Goal: Transaction & Acquisition: Purchase product/service

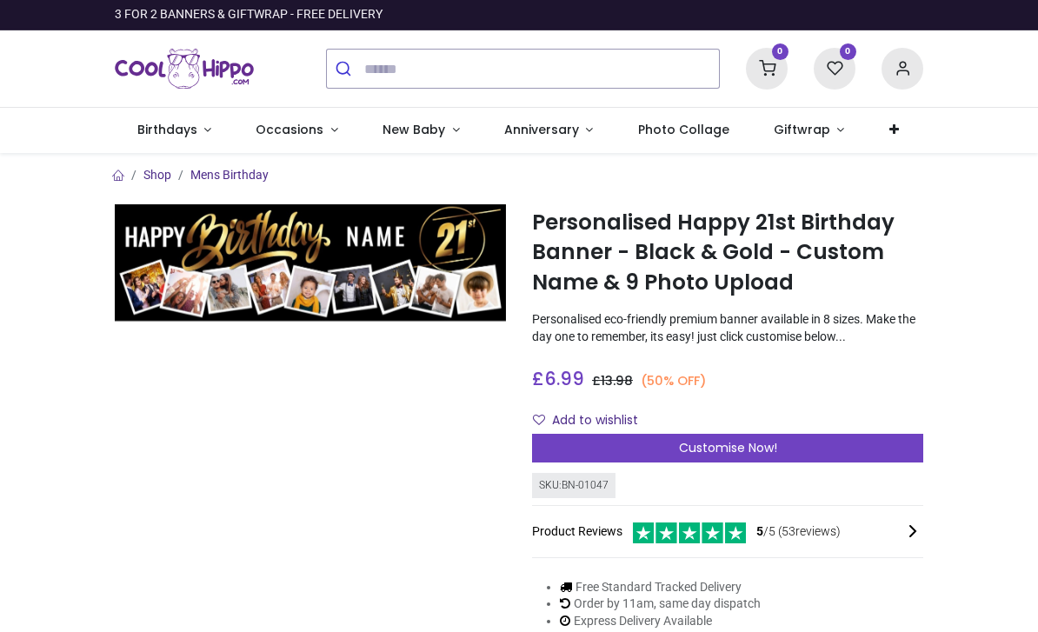
click at [766, 439] on span "Customise Now!" at bounding box center [728, 447] width 98 height 17
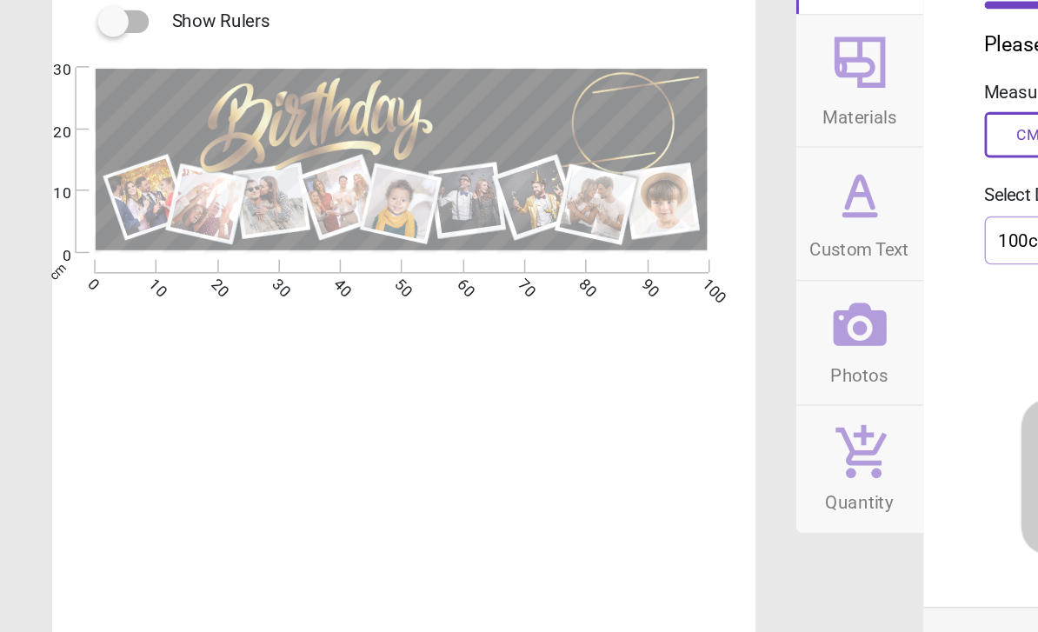
click at [614, 382] on div "Dimensions Materials Custom Text Photos Quantity" at bounding box center [587, 316] width 87 height 604
click at [96, 299] on div "E E E E" at bounding box center [274, 457] width 477 height 632
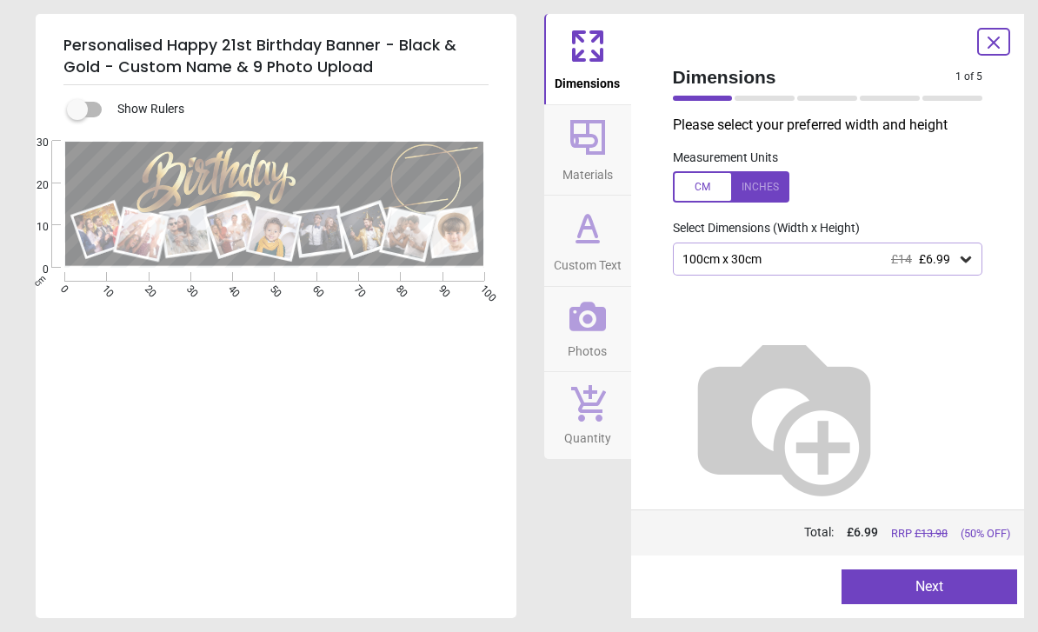
click at [961, 256] on icon at bounding box center [965, 259] width 10 height 6
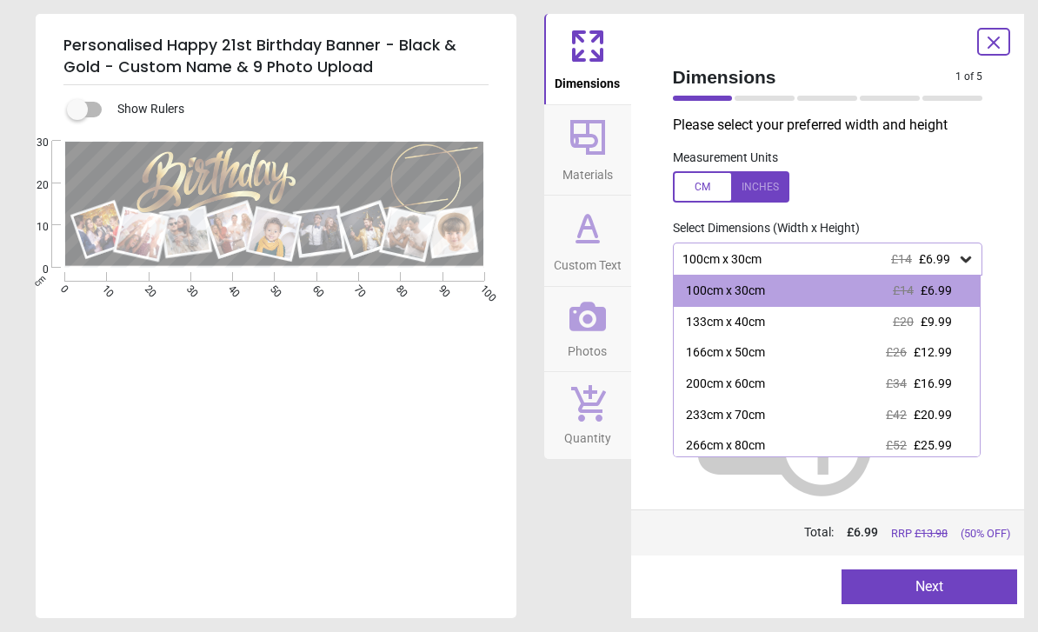
click at [943, 350] on span "£12.99" at bounding box center [932, 352] width 38 height 14
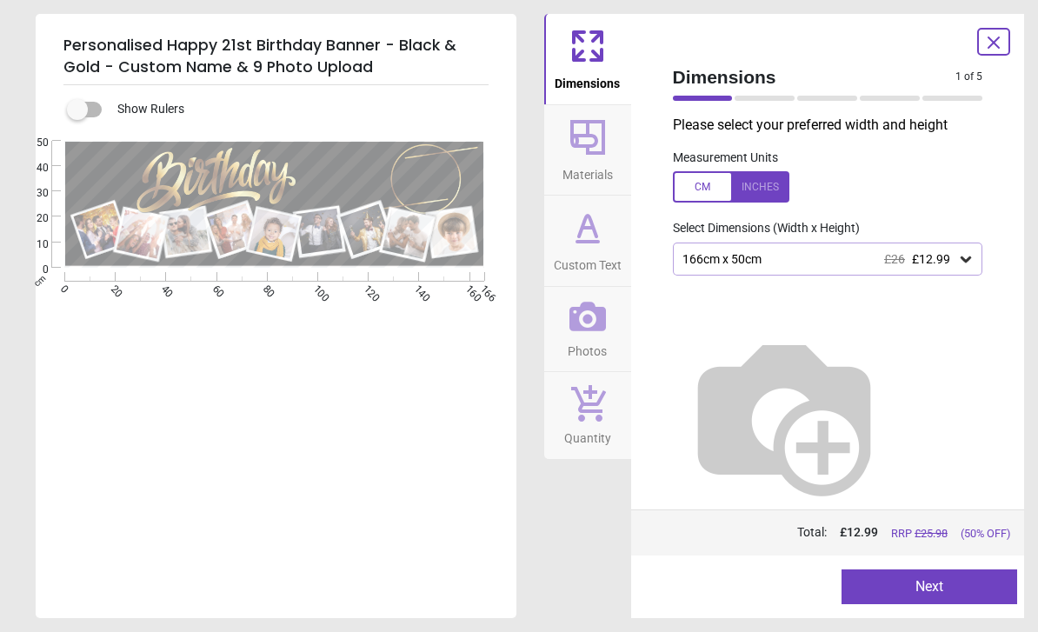
click at [925, 588] on button "Next" at bounding box center [929, 586] width 176 height 35
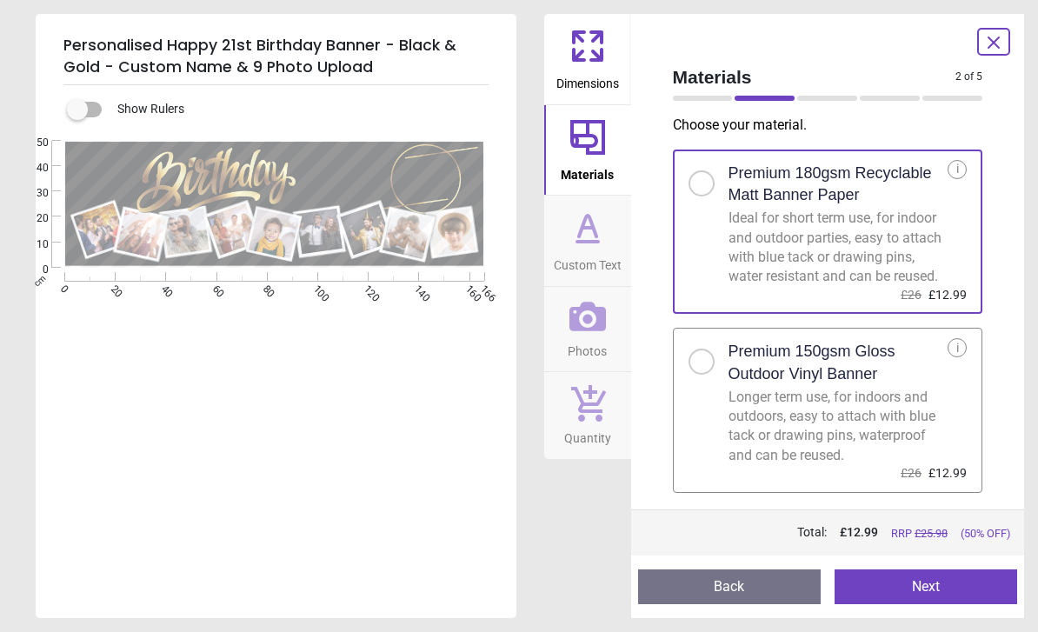
click at [913, 587] on button "Next" at bounding box center [925, 586] width 182 height 35
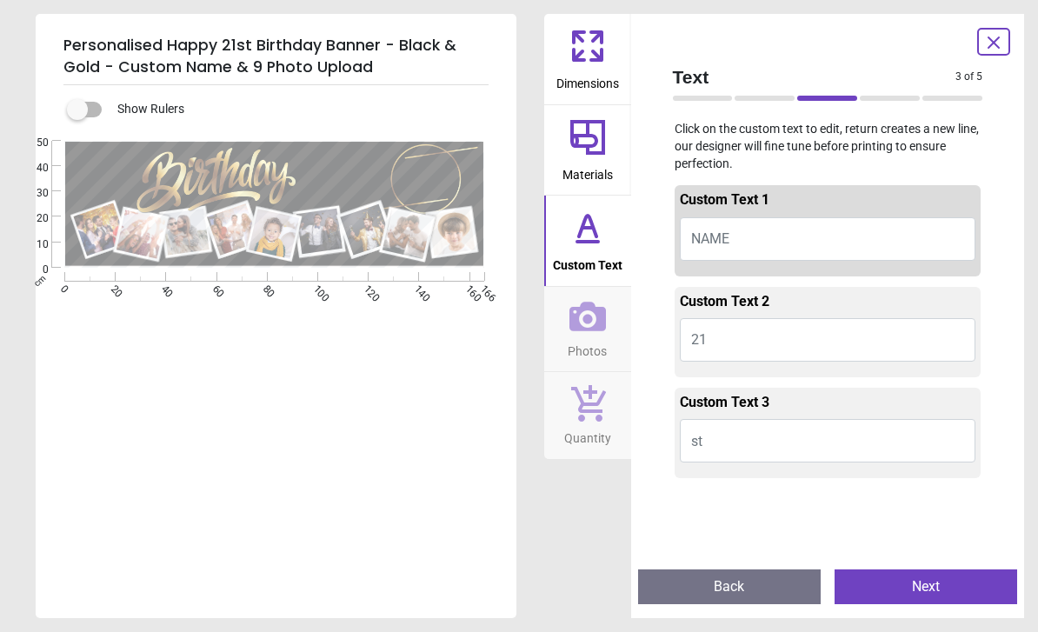
click at [813, 232] on button "NAME" at bounding box center [828, 238] width 296 height 43
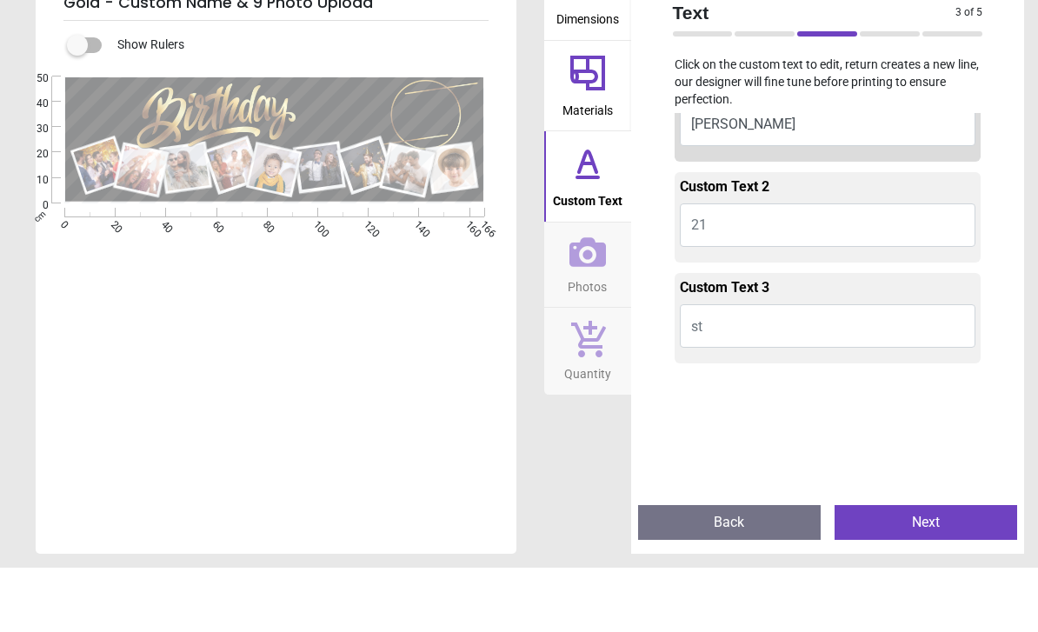
scroll to position [54, 0]
type textarea "***"
click at [846, 264] on button "21" at bounding box center [828, 285] width 296 height 43
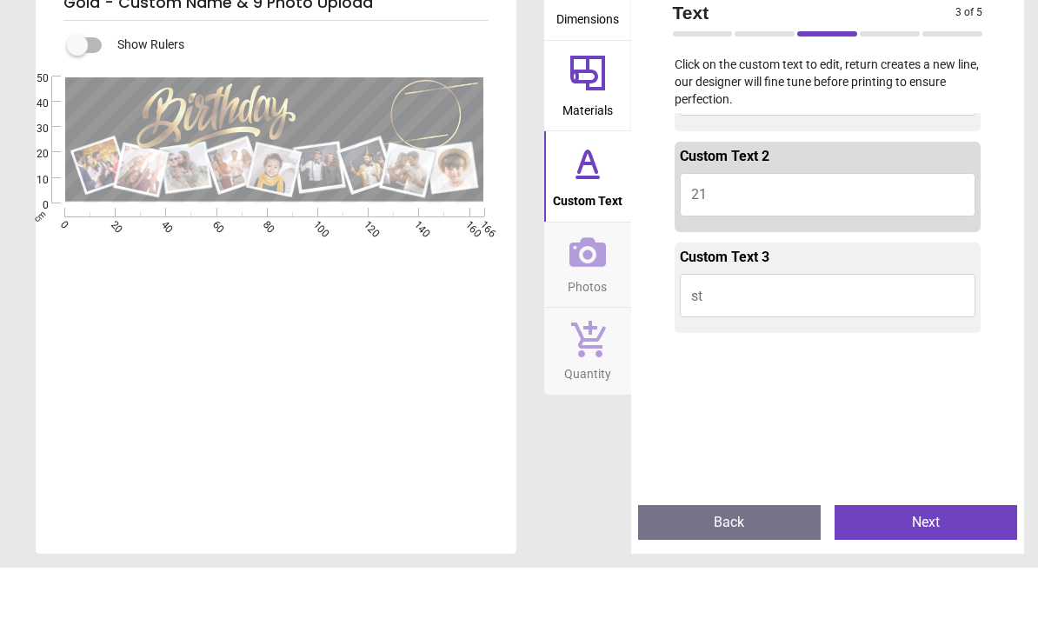
scroll to position [85, 0]
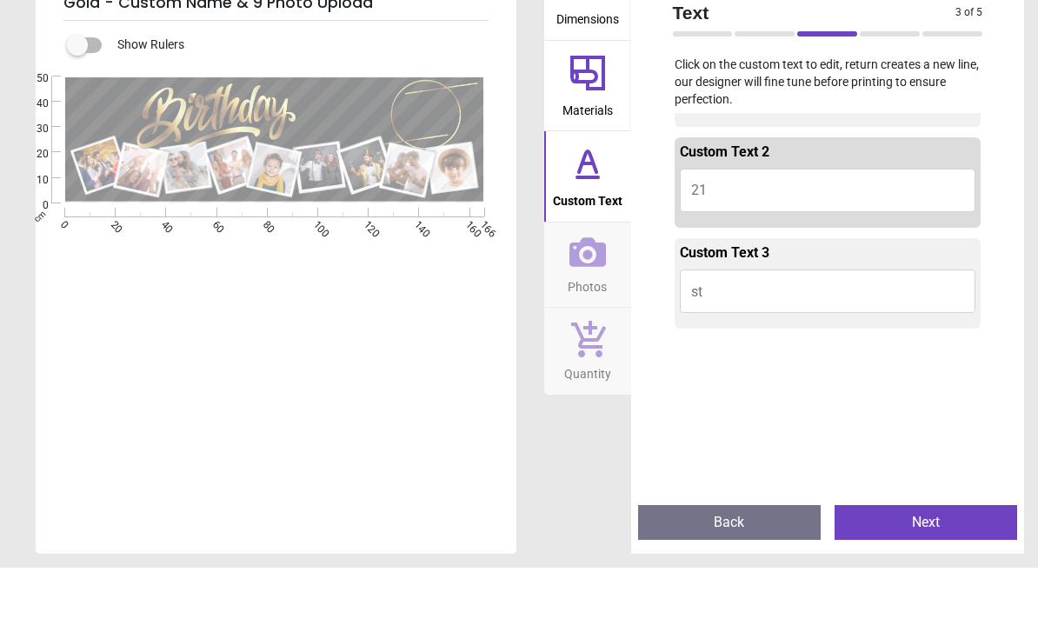
click at [730, 233] on button "21" at bounding box center [828, 254] width 296 height 43
click at [773, 233] on button "21" at bounding box center [828, 254] width 296 height 43
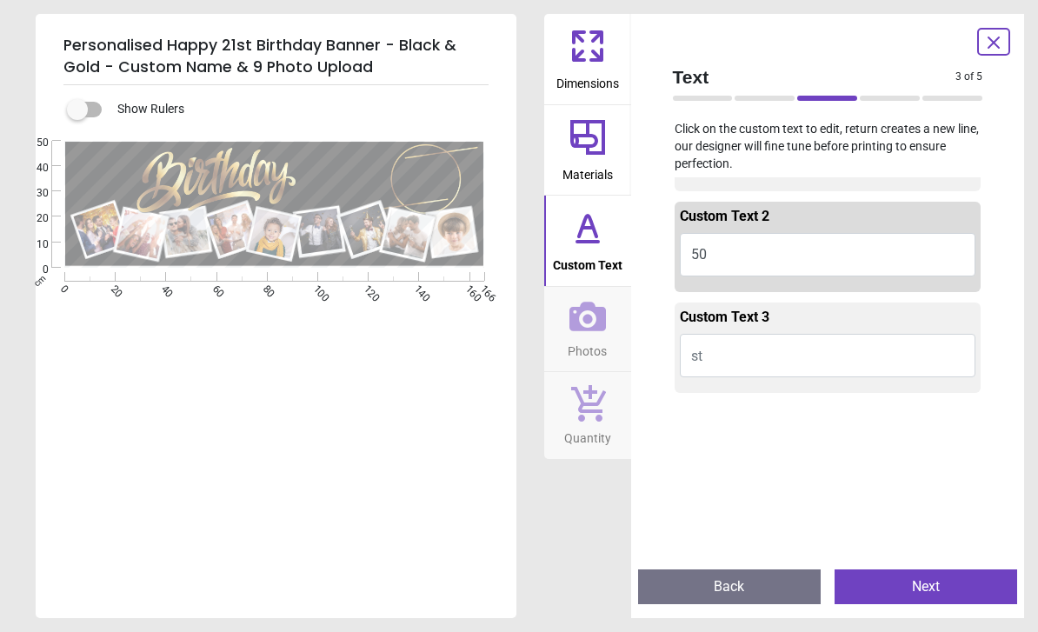
type textarea "**"
click at [894, 572] on button "Next" at bounding box center [925, 586] width 182 height 35
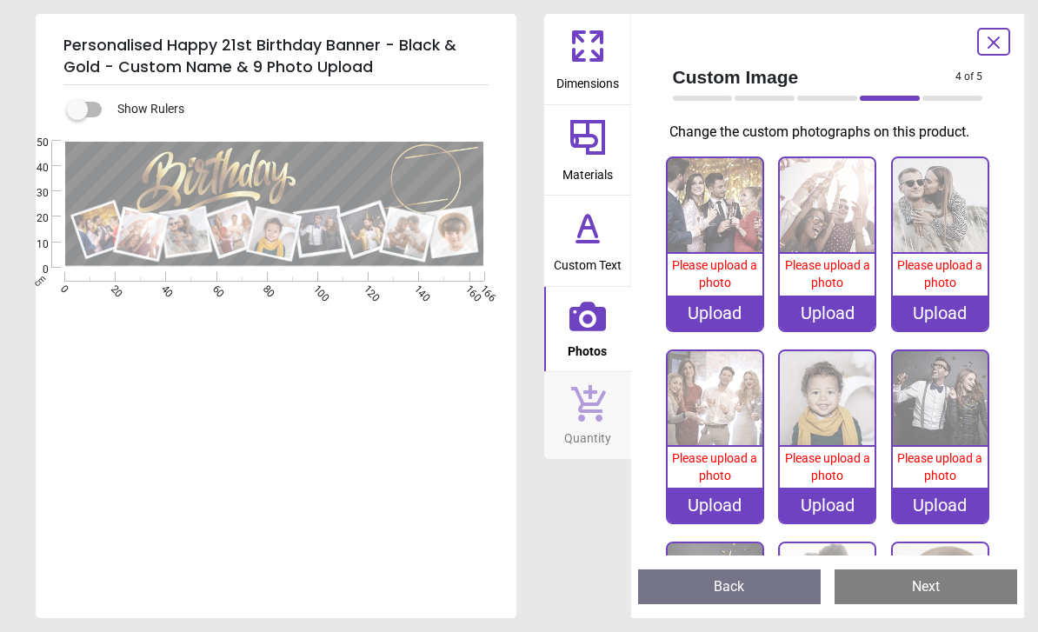
click at [722, 315] on div "Upload" at bounding box center [714, 312] width 95 height 35
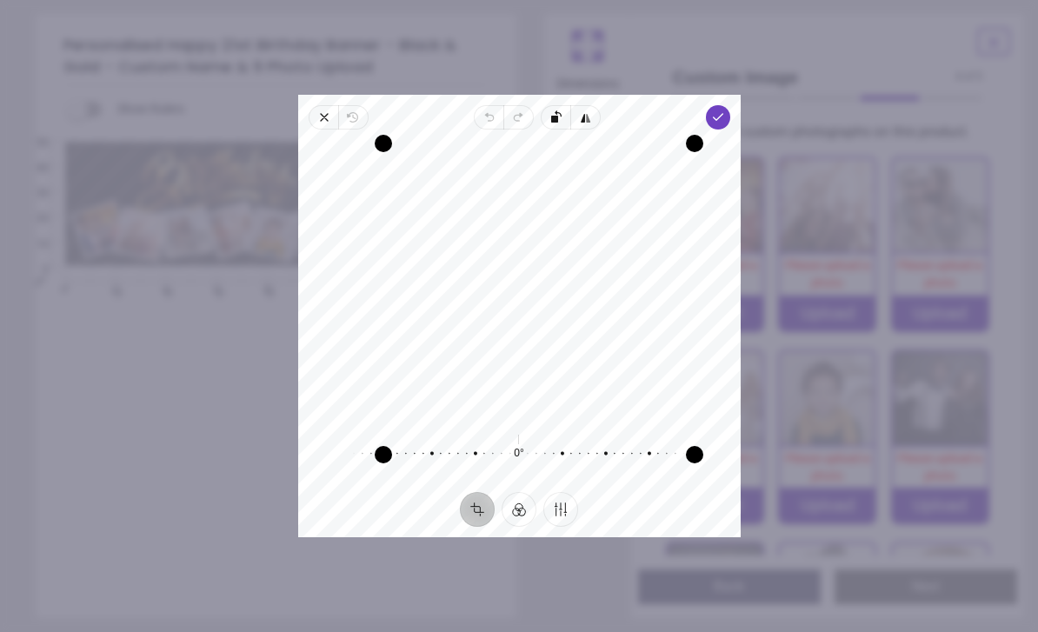
click at [724, 110] on icon "button" at bounding box center [717, 117] width 14 height 14
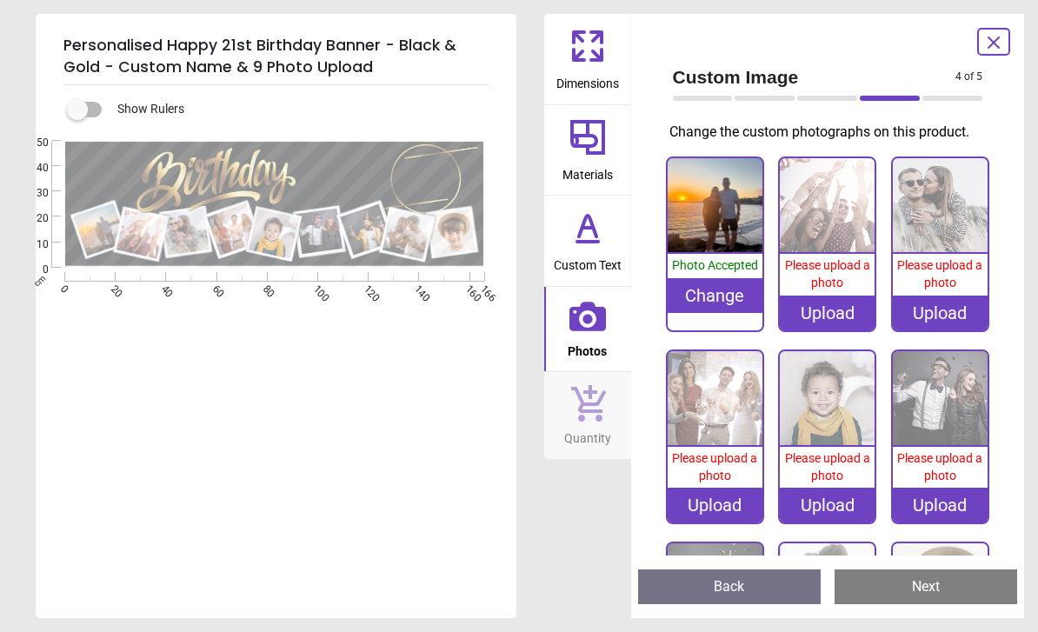
click at [836, 303] on div "Upload" at bounding box center [827, 312] width 95 height 35
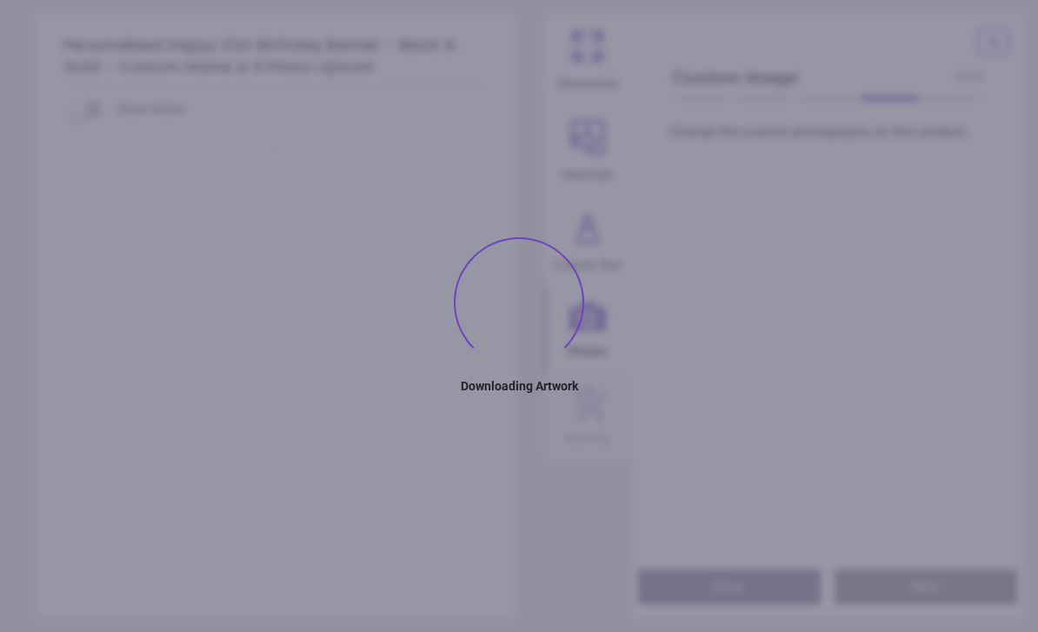
type textarea "***"
type textarea "**"
